Goal: Navigation & Orientation: Find specific page/section

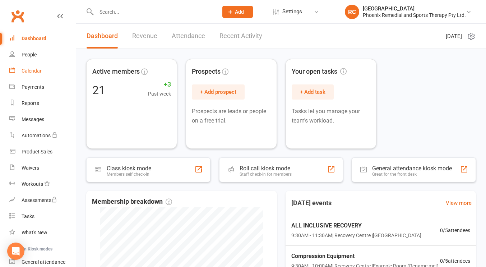
click at [38, 70] on div "Calendar" at bounding box center [32, 71] width 20 height 6
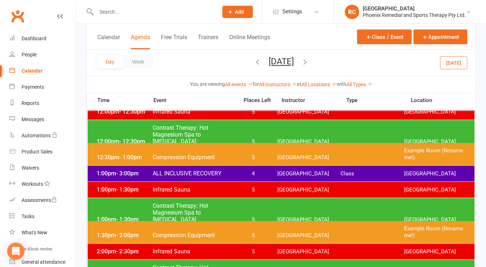
scroll to position [231, 0]
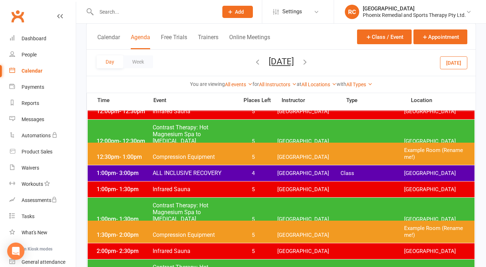
click at [309, 61] on icon "button" at bounding box center [305, 62] width 8 height 8
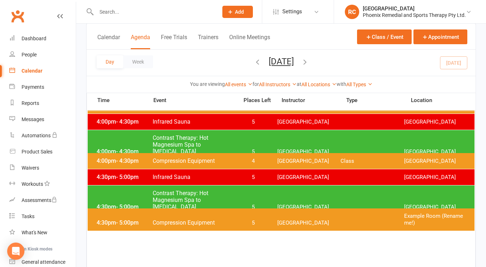
scroll to position [532, 0]
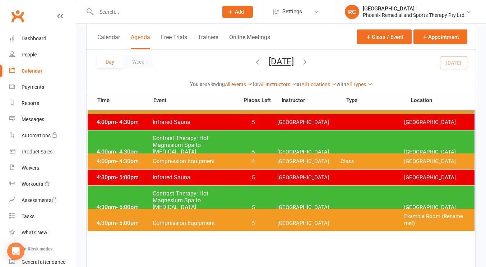
click at [309, 58] on icon "button" at bounding box center [305, 62] width 8 height 8
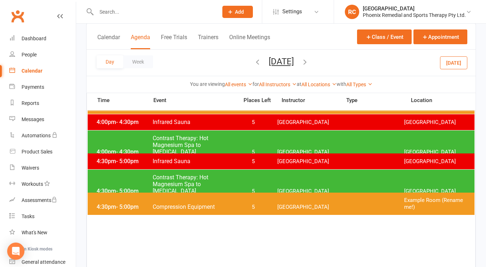
click at [309, 62] on icon "button" at bounding box center [305, 62] width 8 height 8
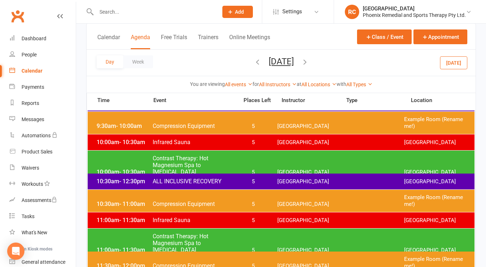
scroll to position [0, 0]
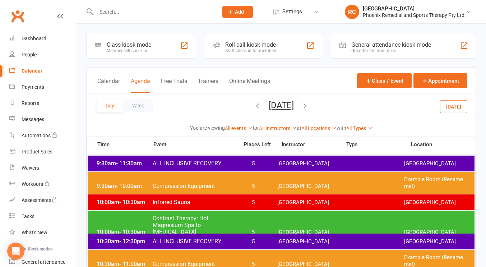
click at [461, 102] on button "[DATE]" at bounding box center [453, 106] width 27 height 13
click at [34, 91] on link "Payments" at bounding box center [42, 87] width 66 height 16
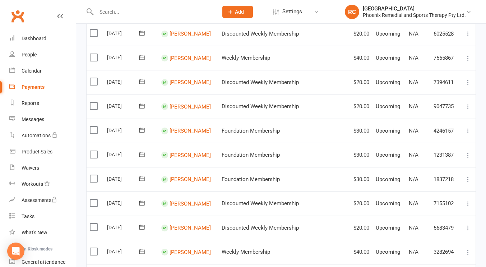
scroll to position [205, 0]
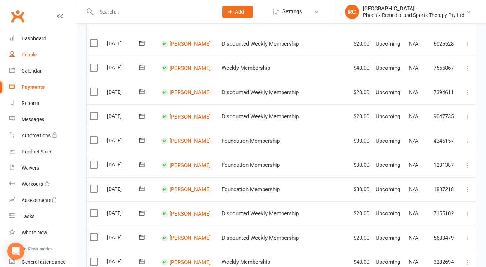
click at [24, 51] on link "People" at bounding box center [42, 55] width 66 height 16
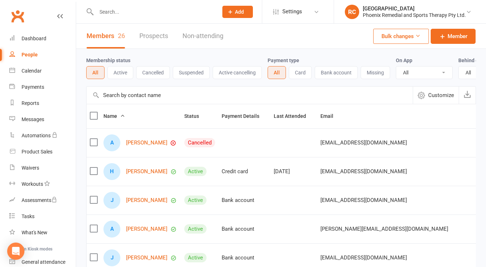
scroll to position [28, 0]
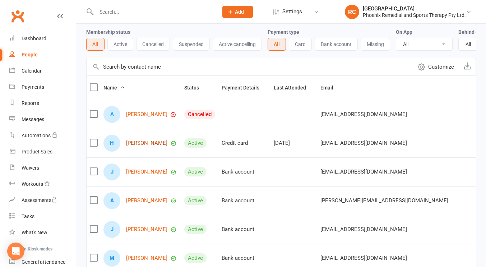
click at [144, 146] on link "[PERSON_NAME]" at bounding box center [146, 143] width 41 height 6
